Goal: Find contact information

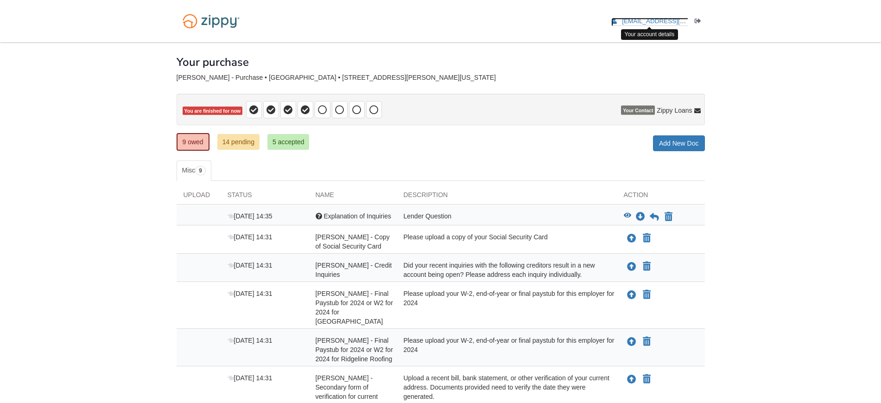
click at [637, 24] on span "[EMAIL_ADDRESS][DOMAIN_NAME]" at bounding box center [675, 21] width 106 height 7
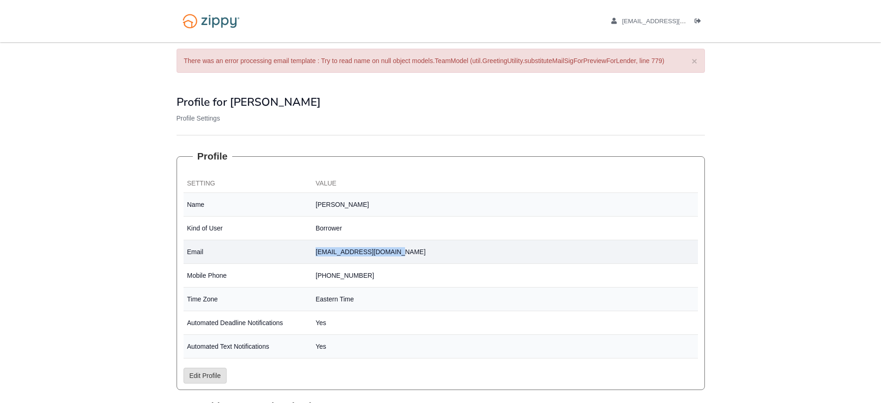
drag, startPoint x: 411, startPoint y: 253, endPoint x: 309, endPoint y: 256, distance: 102.0
click at [309, 256] on tr "Email [EMAIL_ADDRESS][DOMAIN_NAME]" at bounding box center [441, 252] width 514 height 24
copy tr "[EMAIL_ADDRESS][DOMAIN_NAME]"
